Goal: Information Seeking & Learning: Understand process/instructions

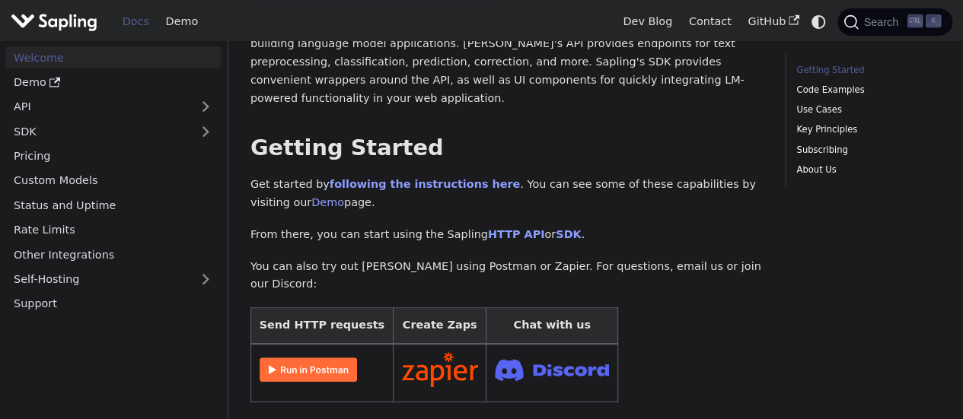
scroll to position [149, 0]
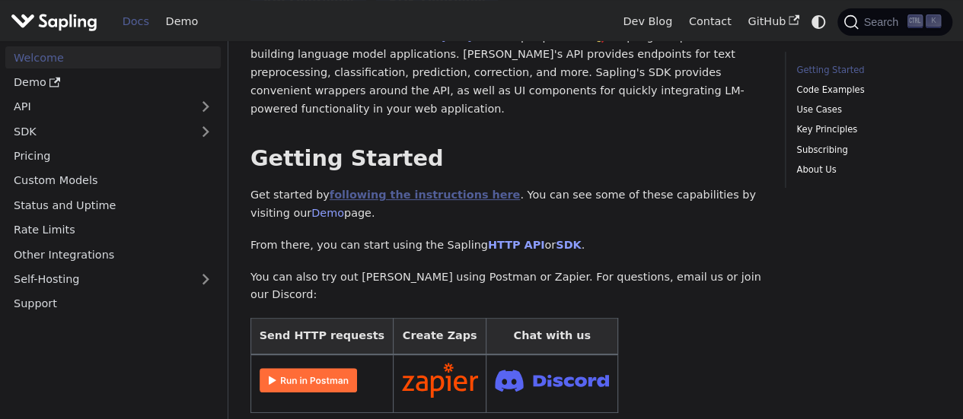
click at [368, 189] on link "following the instructions here" at bounding box center [424, 195] width 190 height 12
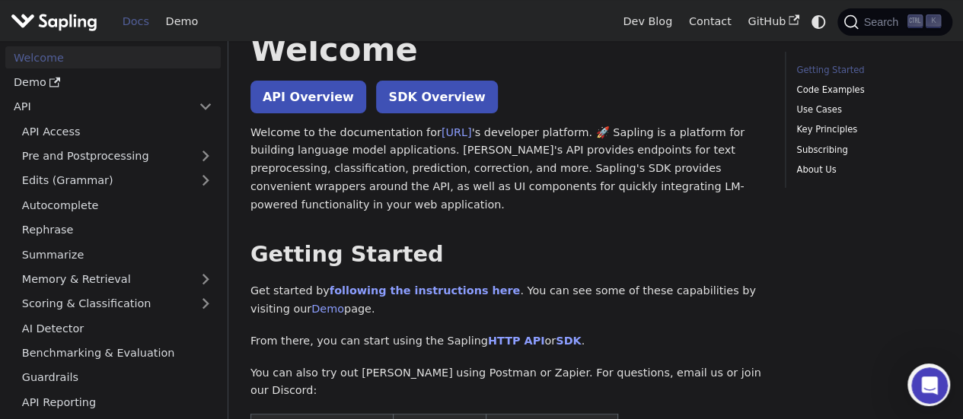
scroll to position [149, 0]
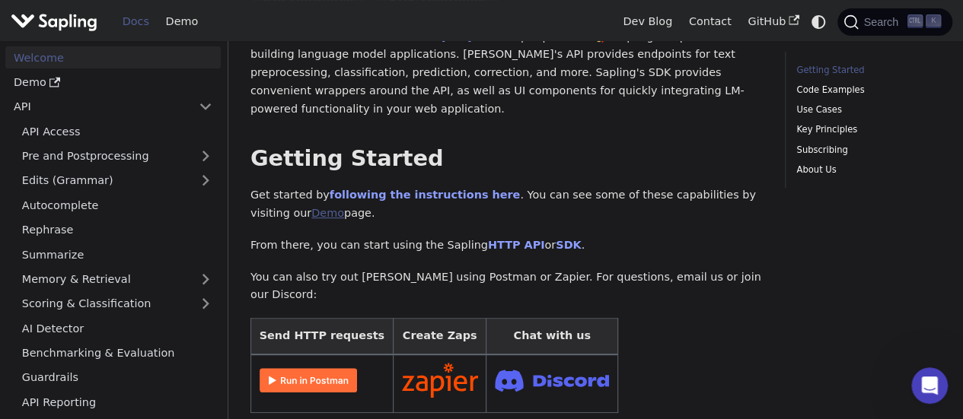
click at [311, 207] on link "Demo" at bounding box center [327, 213] width 33 height 12
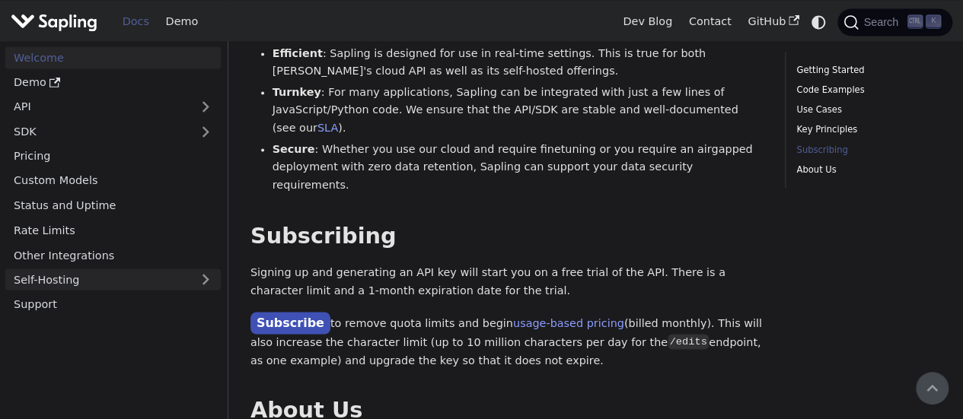
scroll to position [1217, 0]
